Goal: Transaction & Acquisition: Purchase product/service

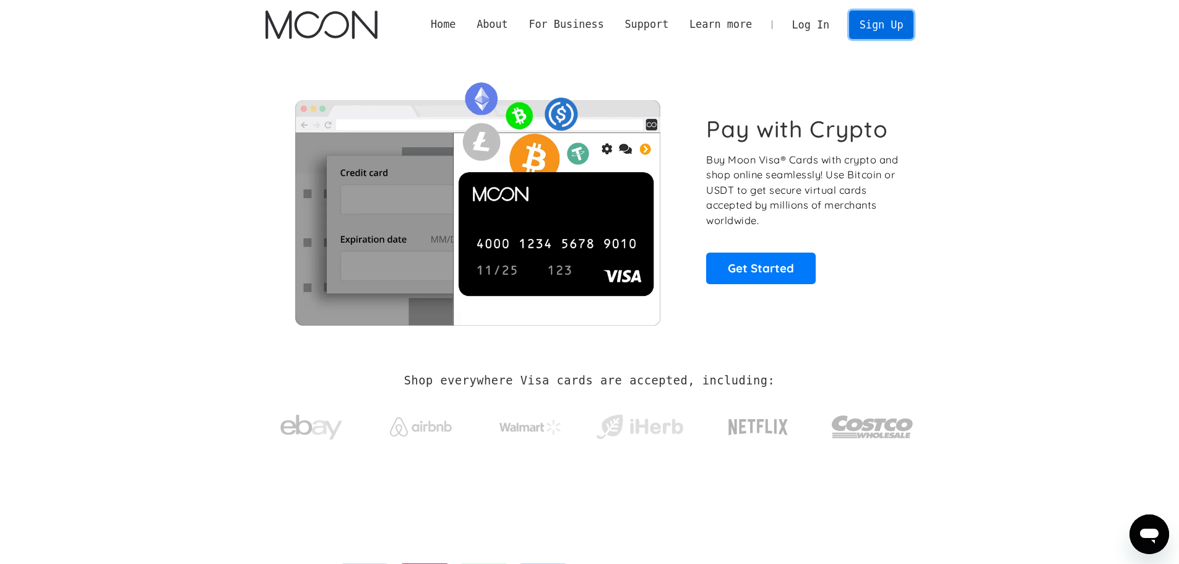
click at [871, 33] on link "Sign Up" at bounding box center [881, 25] width 64 height 28
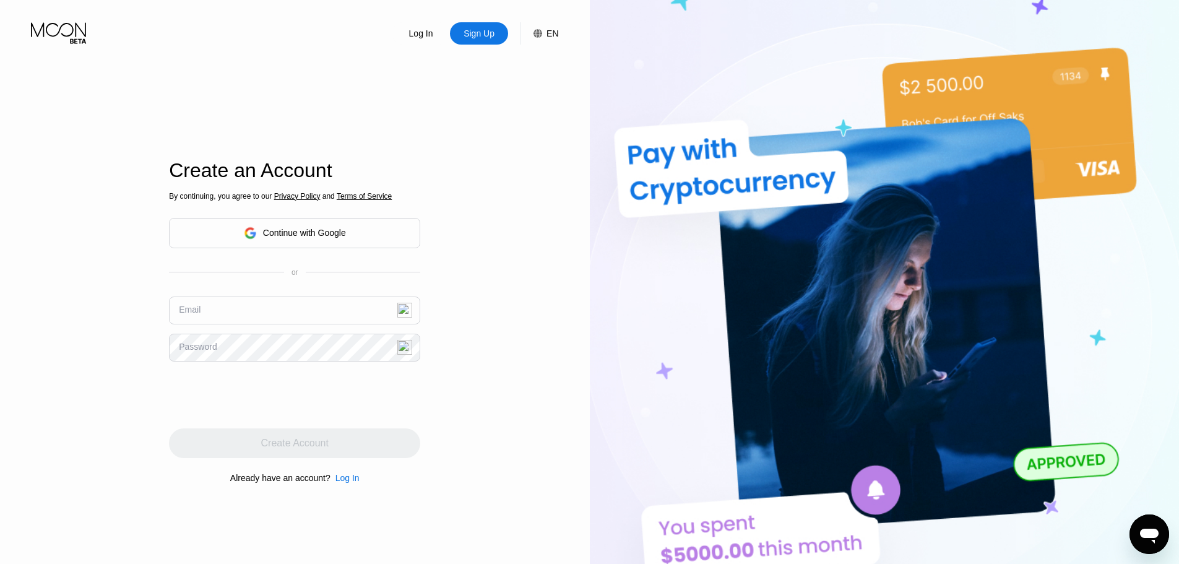
click at [337, 228] on div "Continue with Google" at bounding box center [304, 233] width 83 height 10
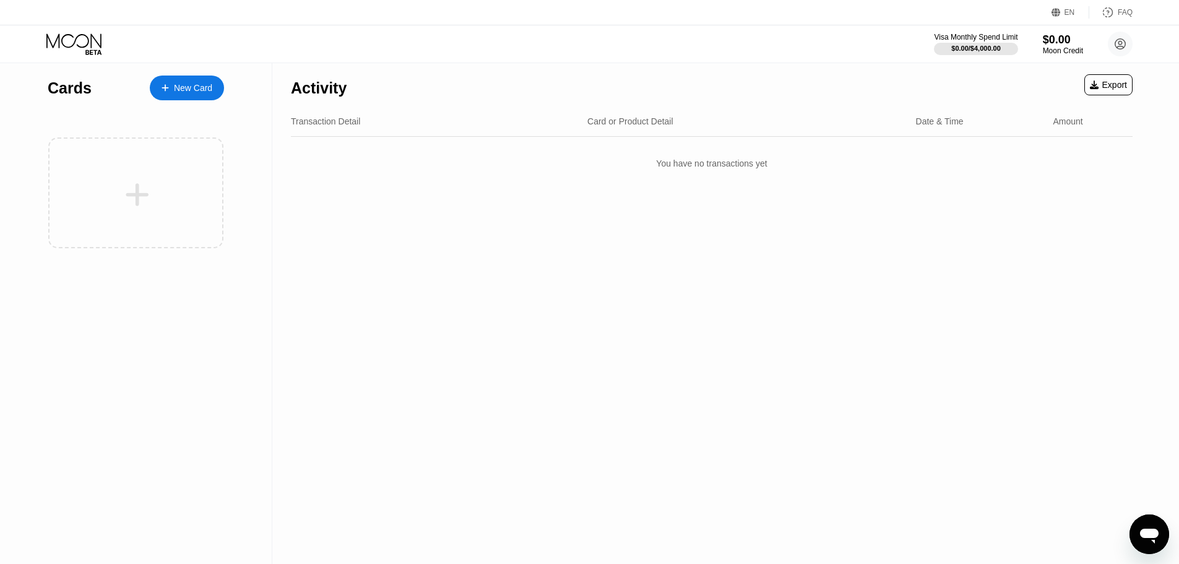
click at [187, 84] on div "New Card" at bounding box center [193, 88] width 38 height 11
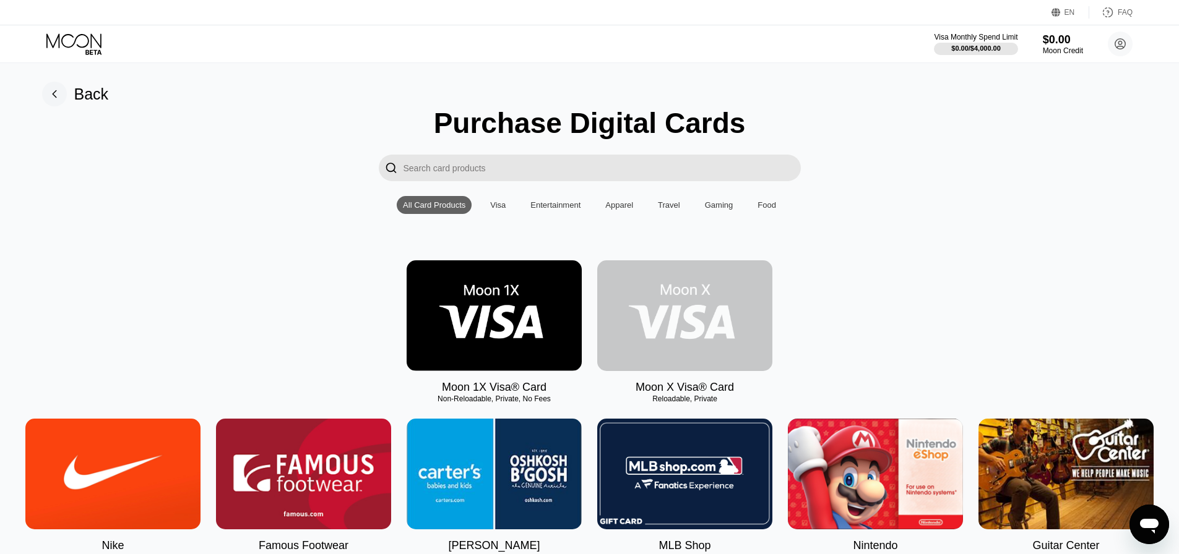
click at [652, 319] on img at bounding box center [684, 315] width 175 height 111
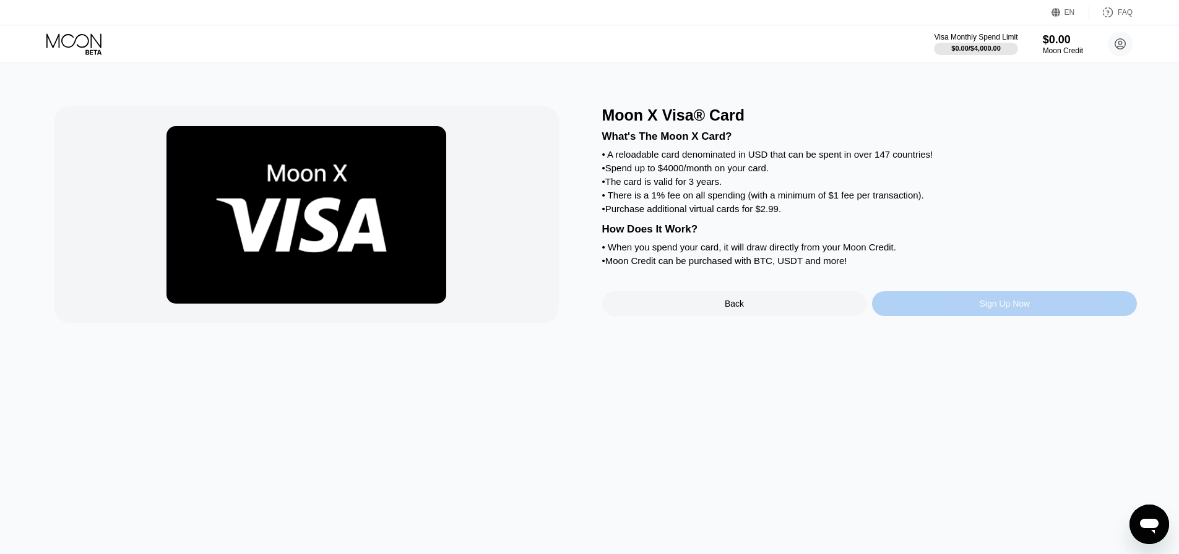
click at [907, 316] on div "Sign Up Now" at bounding box center [1004, 303] width 265 height 25
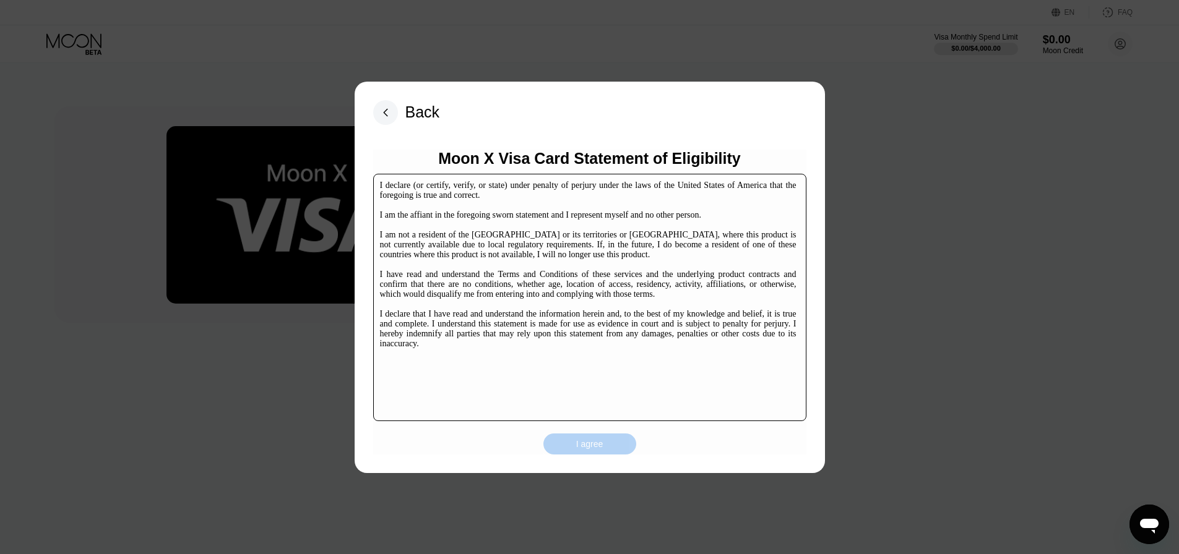
click at [577, 448] on div "I agree" at bounding box center [589, 444] width 27 height 11
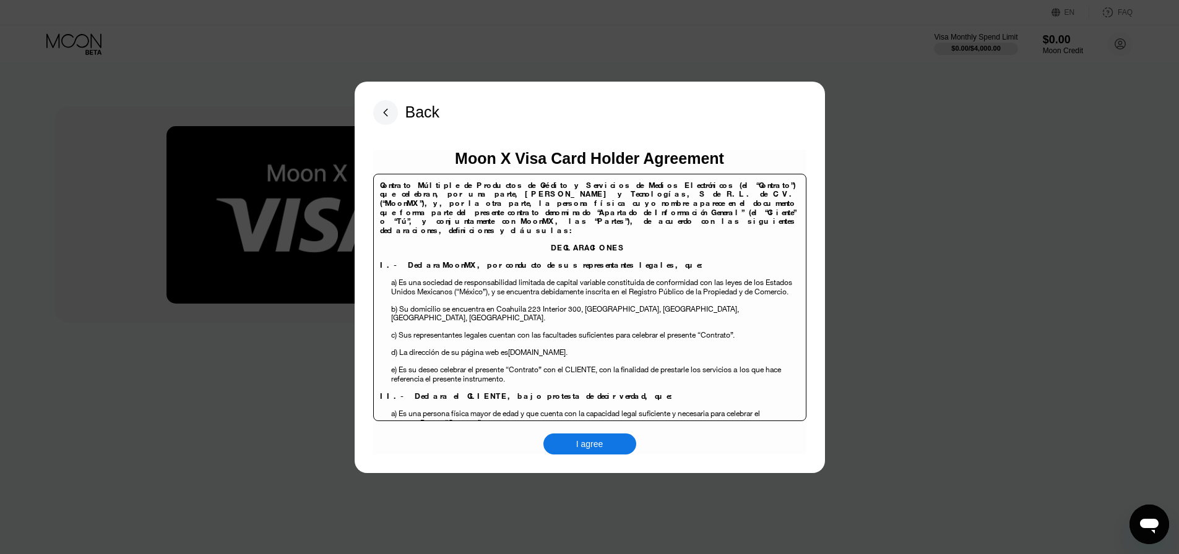
click at [580, 441] on div "I agree" at bounding box center [589, 444] width 27 height 11
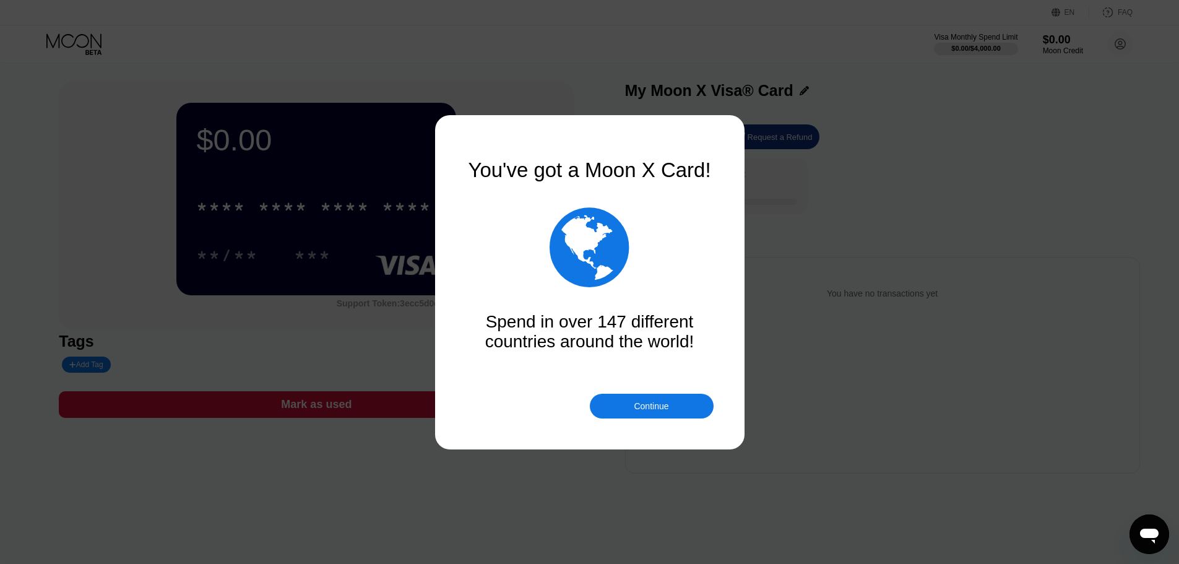
click at [632, 406] on div "Continue" at bounding box center [652, 406] width 124 height 25
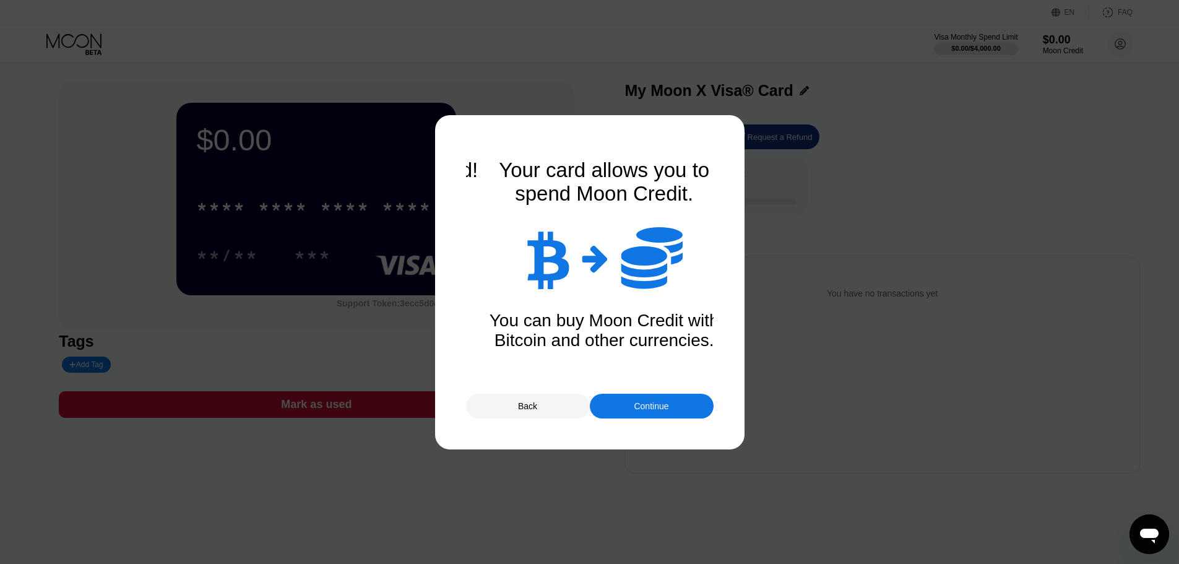
click at [632, 405] on div "Continue" at bounding box center [652, 406] width 124 height 25
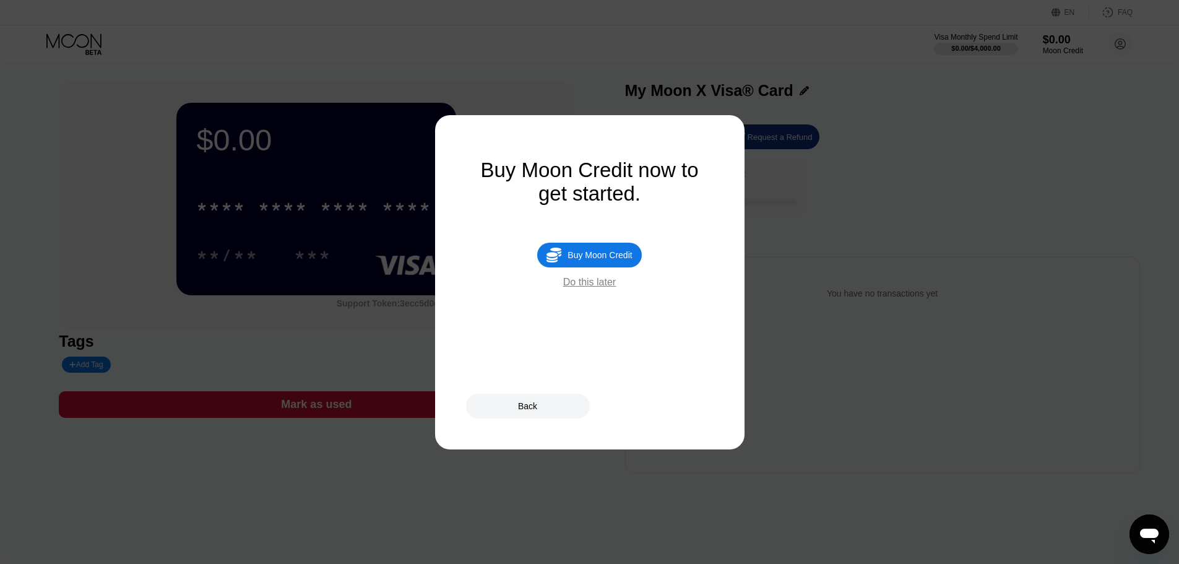
click at [596, 288] on div "Do this later" at bounding box center [589, 282] width 53 height 11
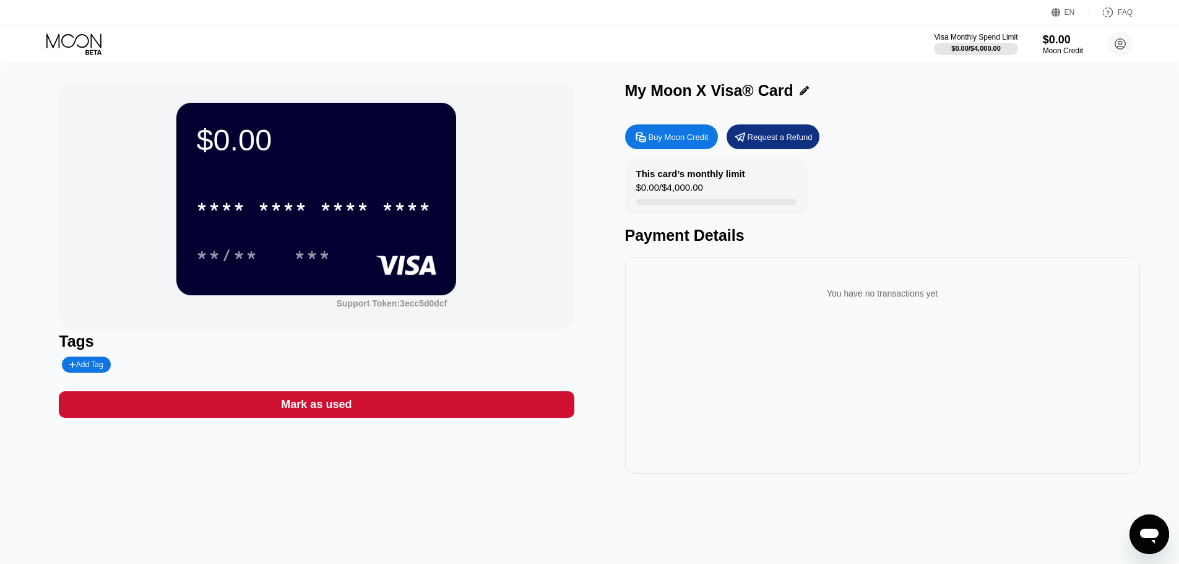
click at [275, 407] on div "Mark as used" at bounding box center [316, 404] width 515 height 27
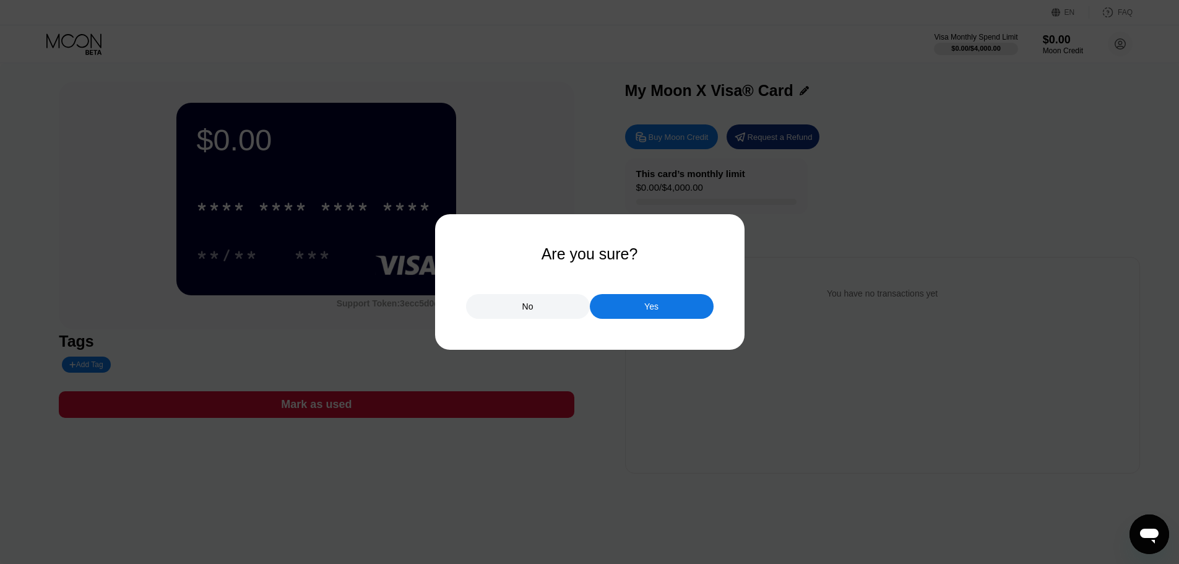
click at [539, 308] on div "No" at bounding box center [528, 306] width 124 height 25
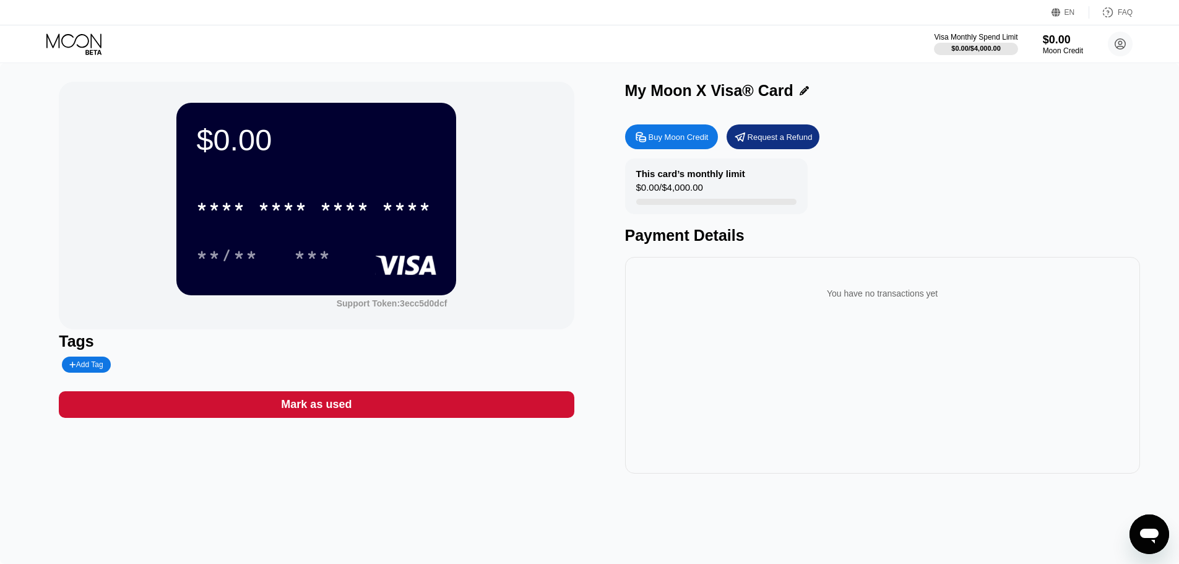
click at [313, 236] on div "* * * * * * * * * * * * **** **/** ***" at bounding box center [316, 218] width 240 height 73
click at [248, 407] on div "Mark as used" at bounding box center [316, 404] width 515 height 27
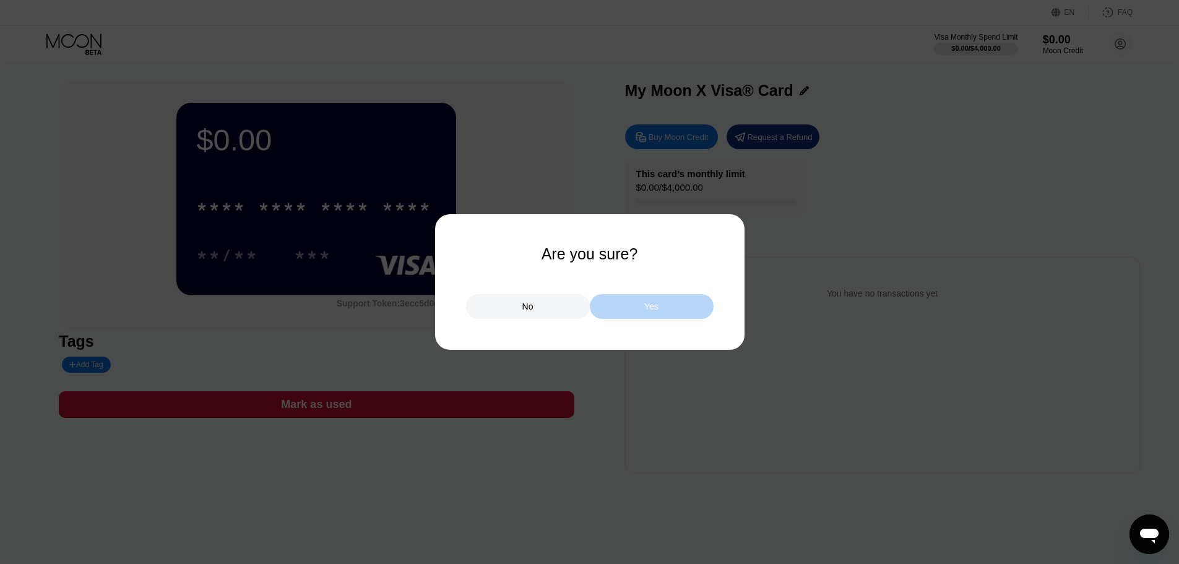
click at [665, 309] on div "Yes" at bounding box center [652, 306] width 124 height 25
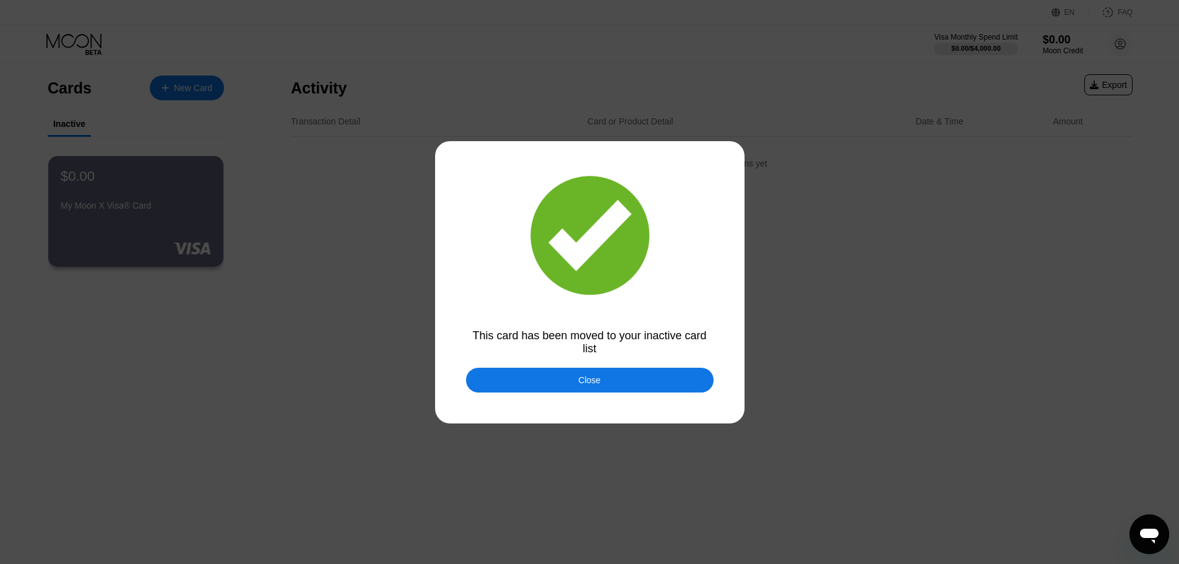
click at [505, 385] on div "Close" at bounding box center [589, 380] width 247 height 25
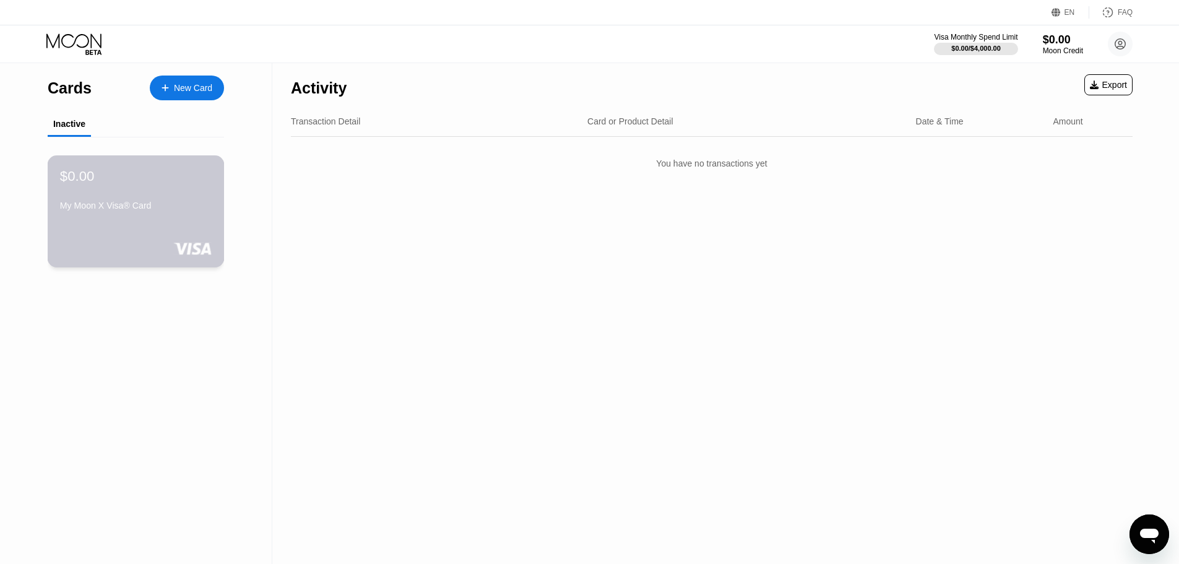
click at [111, 215] on div "My Moon X Visa® Card" at bounding box center [136, 207] width 152 height 15
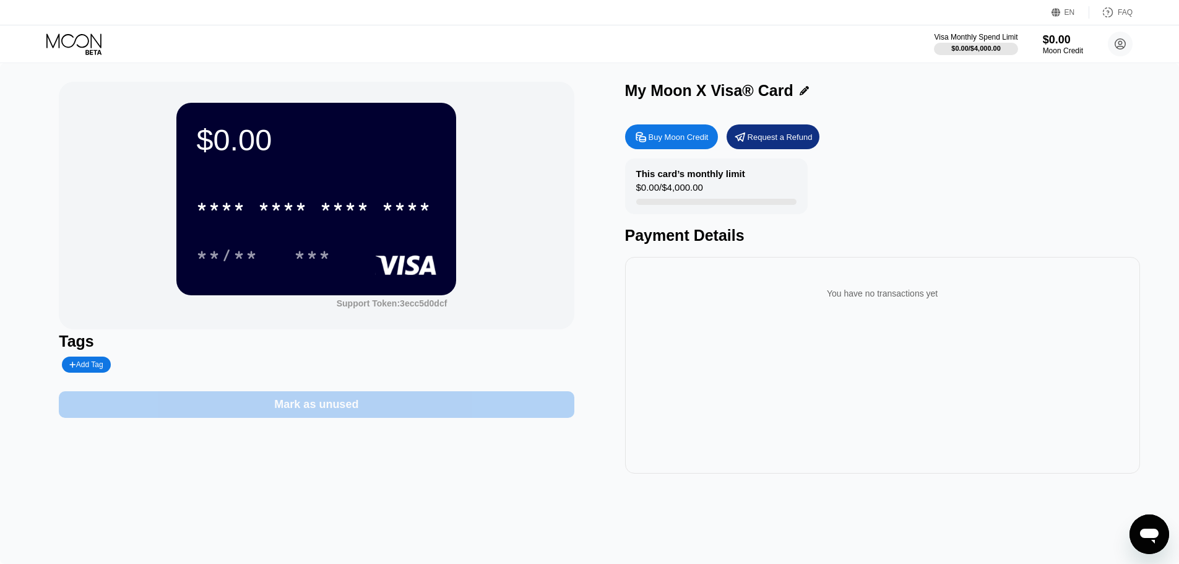
drag, startPoint x: 275, startPoint y: 404, endPoint x: 275, endPoint y: 249, distance: 154.7
click at [275, 252] on div "$0.00 * * * * * * * * * * * * **** **/** *** Support Token: 3ecc5d0dcf Tags Add…" at bounding box center [316, 278] width 515 height 392
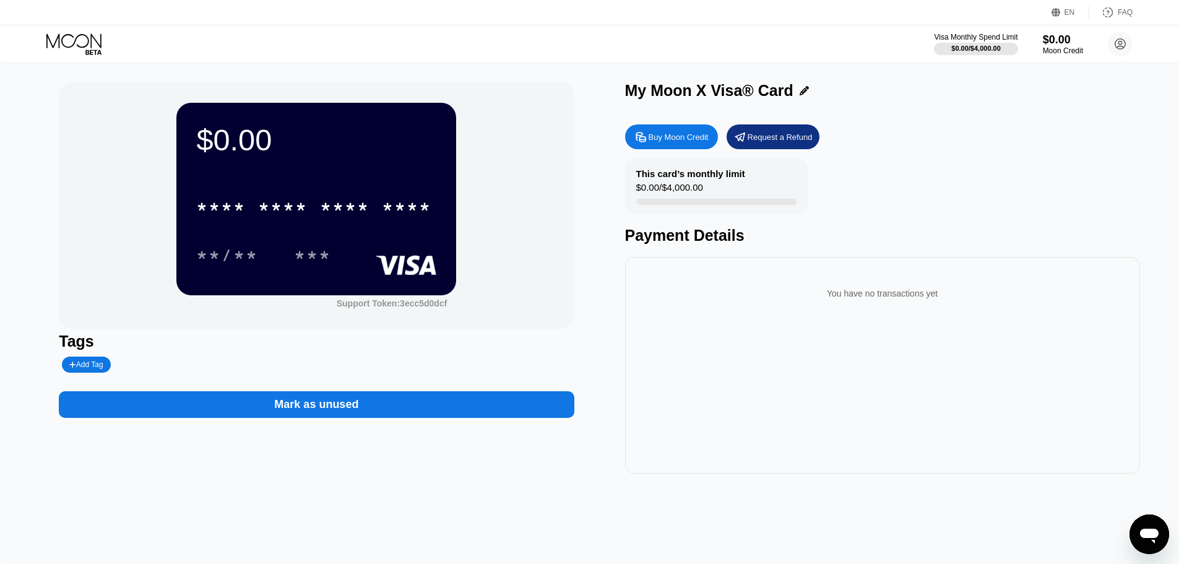
click at [277, 231] on div "* * * * * * * * * * * * **** **/** ***" at bounding box center [316, 218] width 240 height 73
drag, startPoint x: 314, startPoint y: 235, endPoint x: 261, endPoint y: 251, distance: 55.2
click at [261, 251] on div "**/**" at bounding box center [227, 254] width 80 height 31
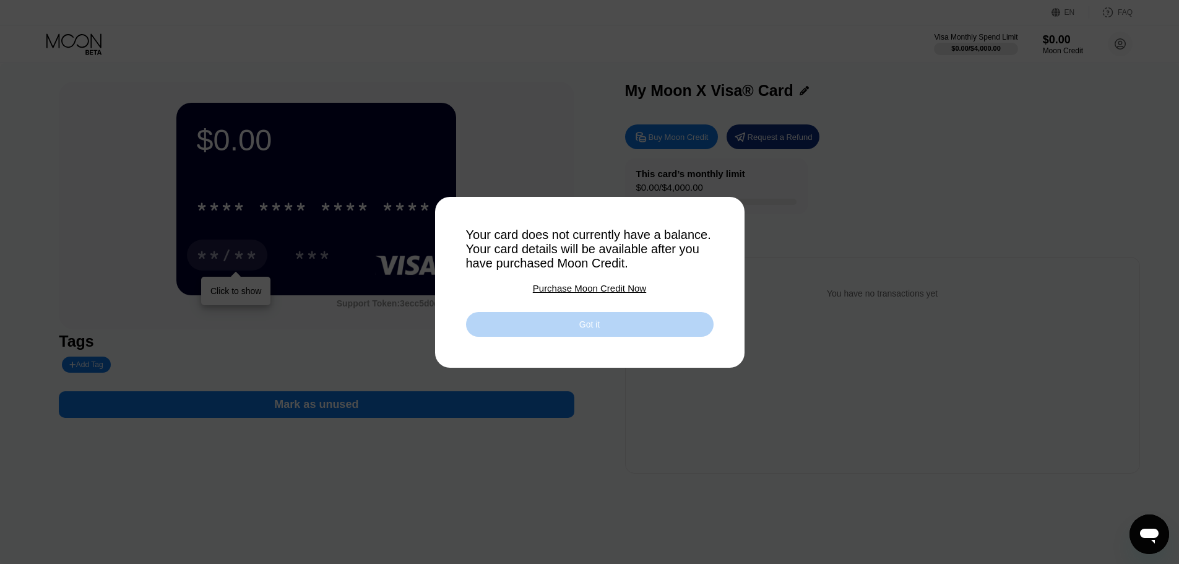
click at [502, 324] on div "Got it" at bounding box center [589, 324] width 247 height 25
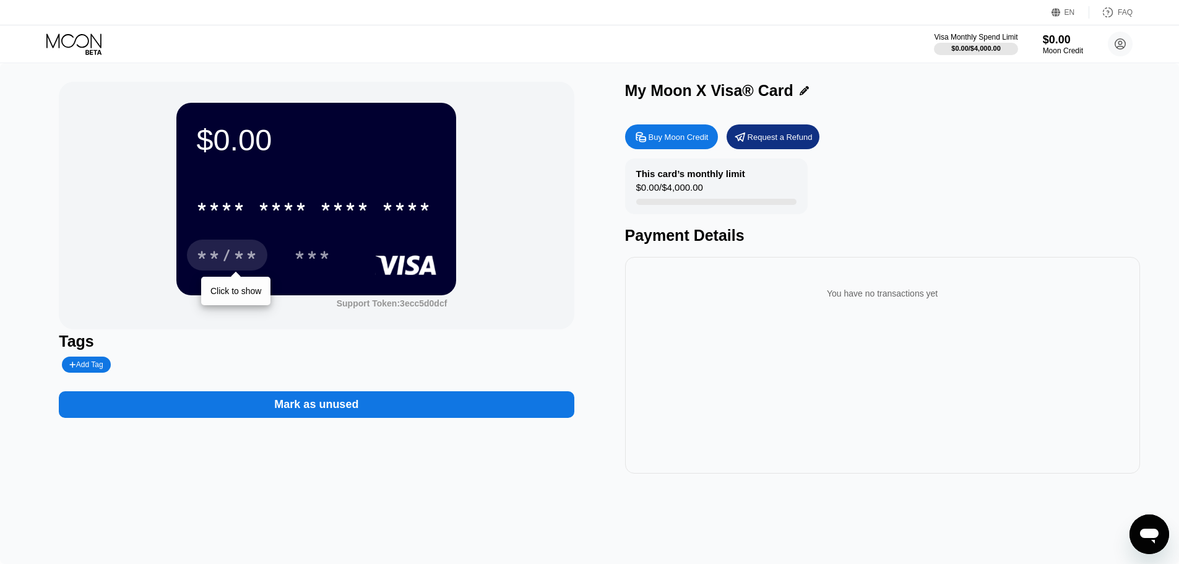
click at [660, 140] on div "Buy Moon Credit" at bounding box center [678, 137] width 60 height 11
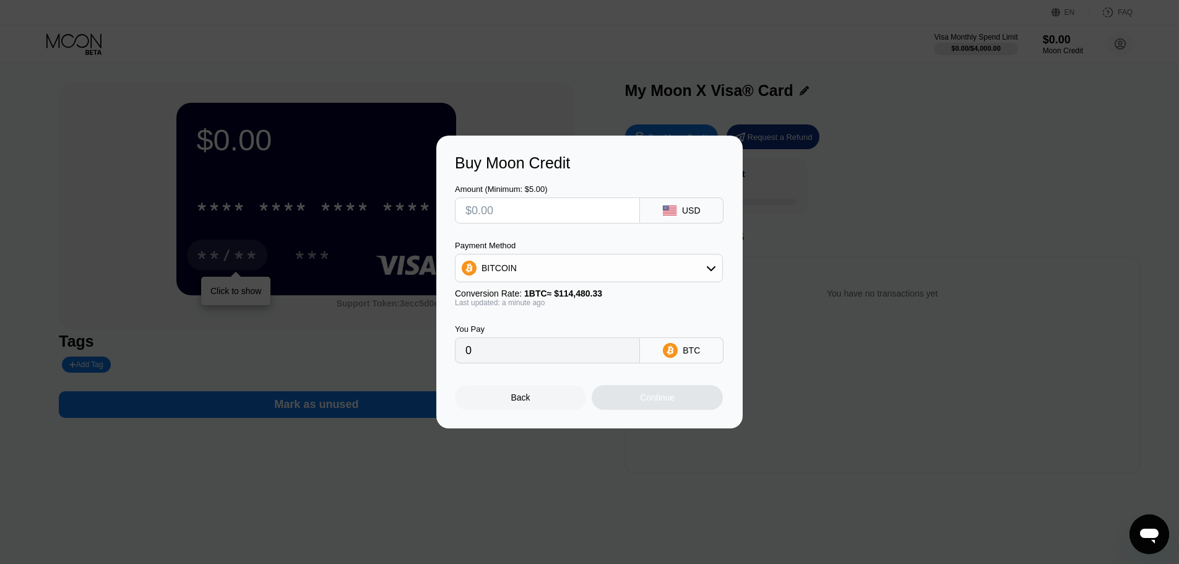
click at [582, 212] on input "text" at bounding box center [547, 210] width 164 height 25
click at [578, 268] on div "BITCOIN" at bounding box center [588, 268] width 267 height 25
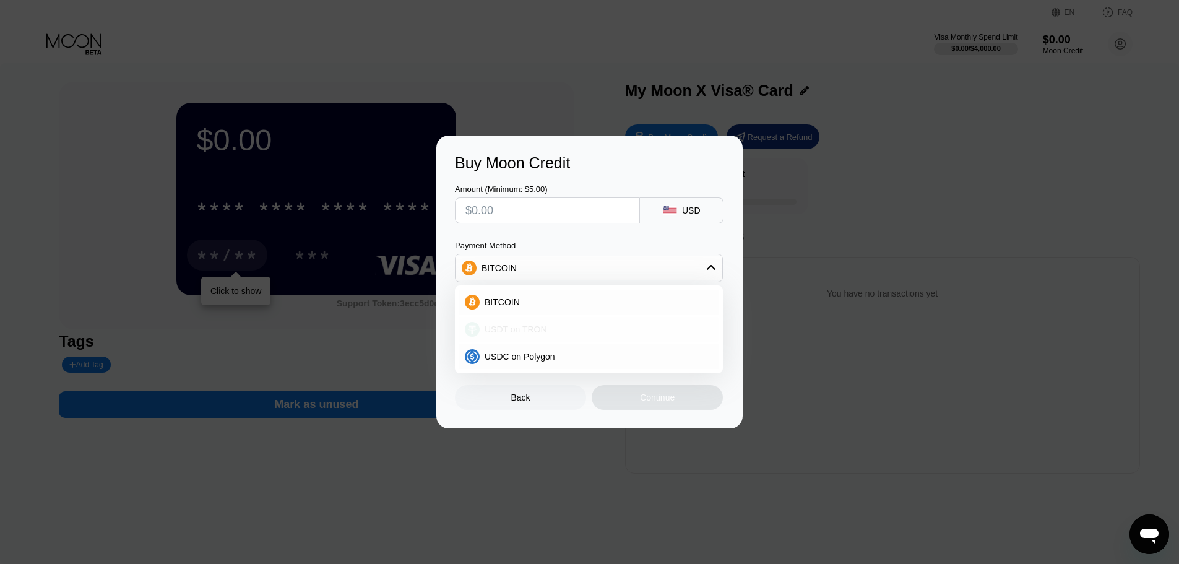
click at [531, 332] on span "USDT on TRON" at bounding box center [515, 329] width 62 height 10
type input "0.00"
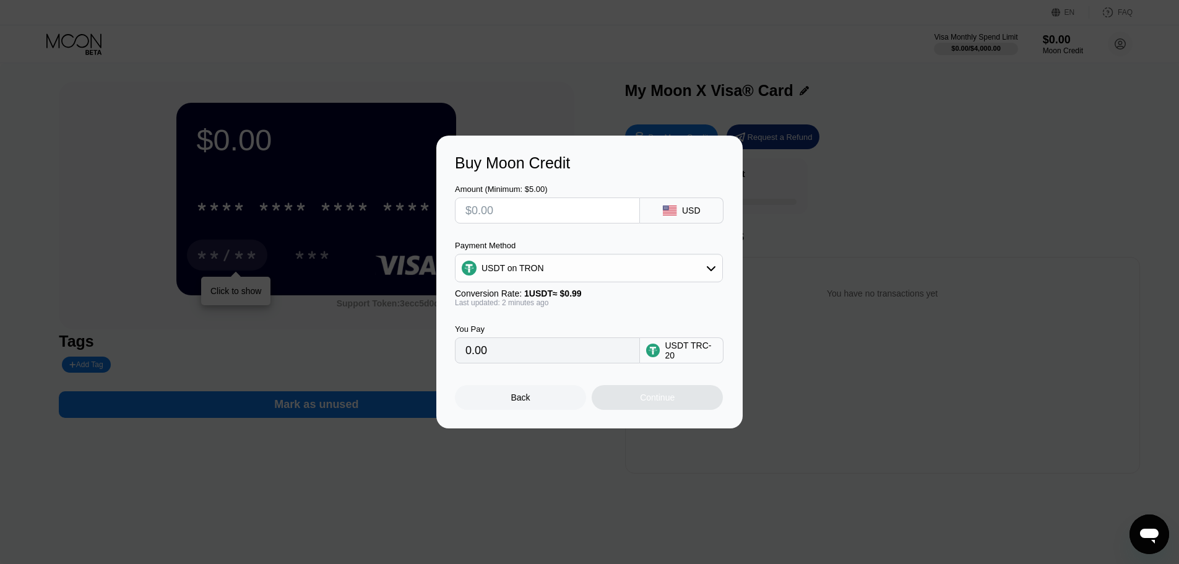
click at [688, 355] on div "USDT TRC-20" at bounding box center [691, 350] width 52 height 20
click at [499, 342] on div "0.00" at bounding box center [547, 350] width 185 height 26
click at [503, 353] on input "0.00" at bounding box center [547, 350] width 164 height 25
click at [507, 219] on input "text" at bounding box center [547, 210] width 164 height 25
type input "$1"
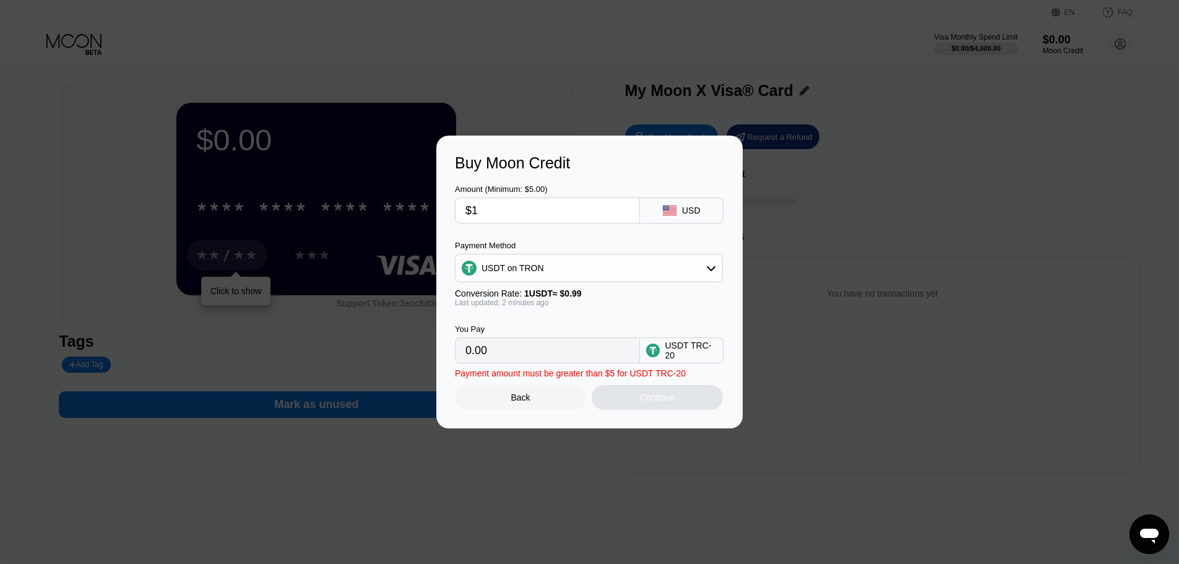
type input "1.01"
type input "$12"
type input "12.12"
type input "$120"
type input "121.21"
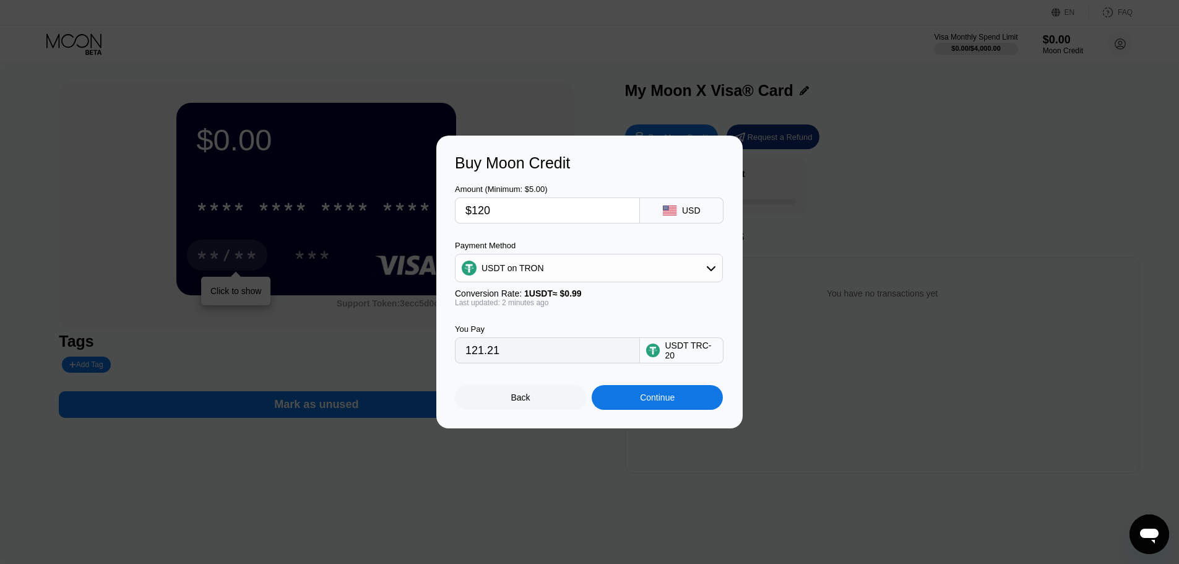
type input "$120"
